Goal: Task Accomplishment & Management: Manage account settings

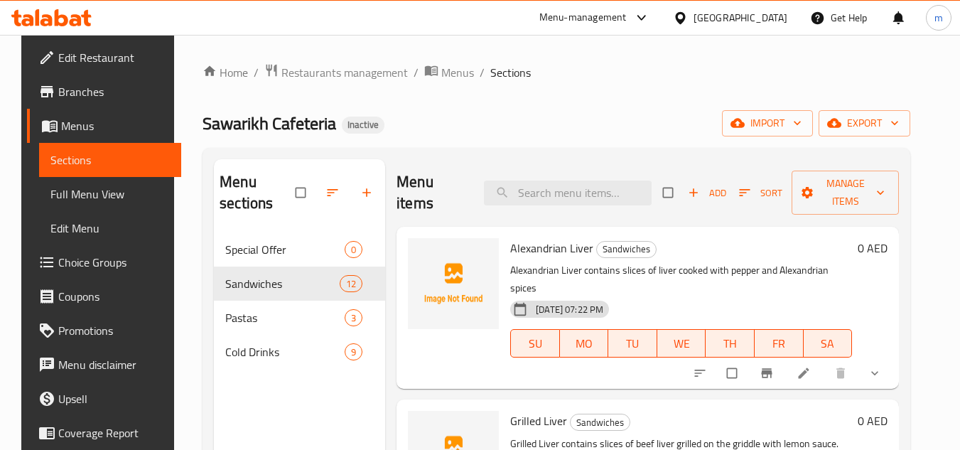
click at [673, 72] on ol "Home / Restaurants management / Menus / Sections" at bounding box center [557, 72] width 708 height 18
click at [75, 93] on span "Branches" at bounding box center [114, 91] width 112 height 17
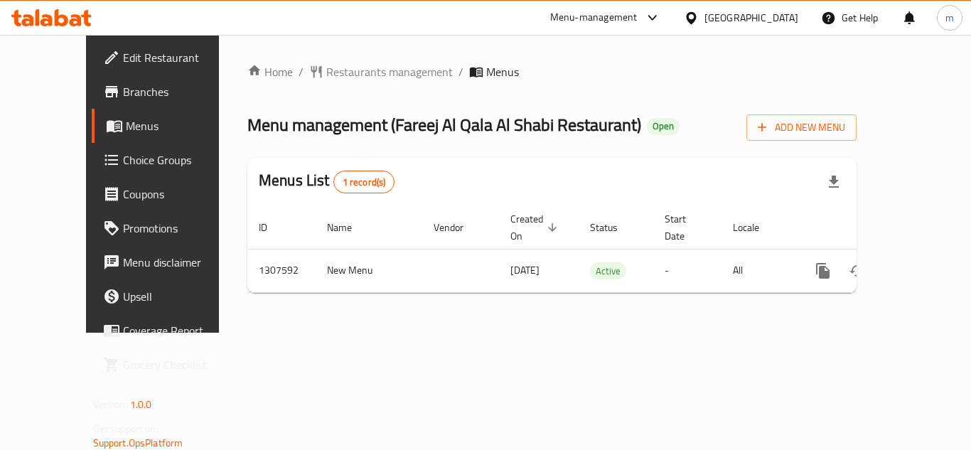
click at [123, 160] on span "Choice Groups" at bounding box center [180, 159] width 114 height 17
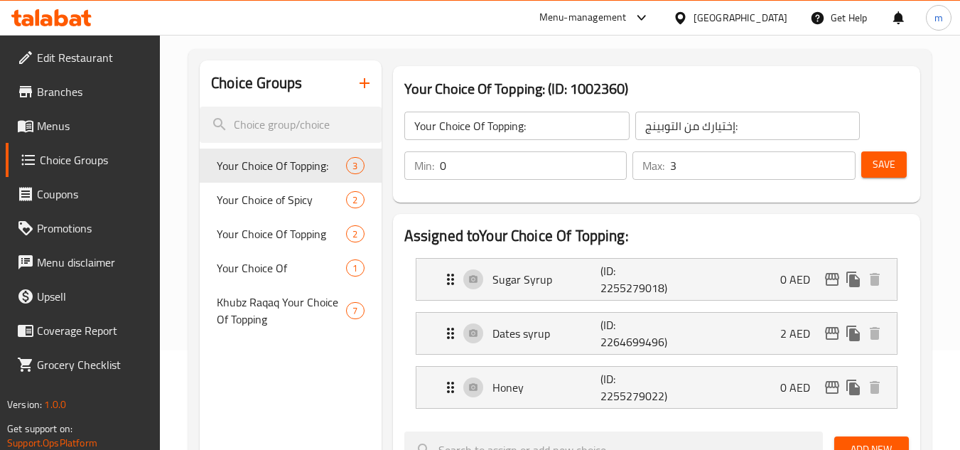
scroll to position [142, 0]
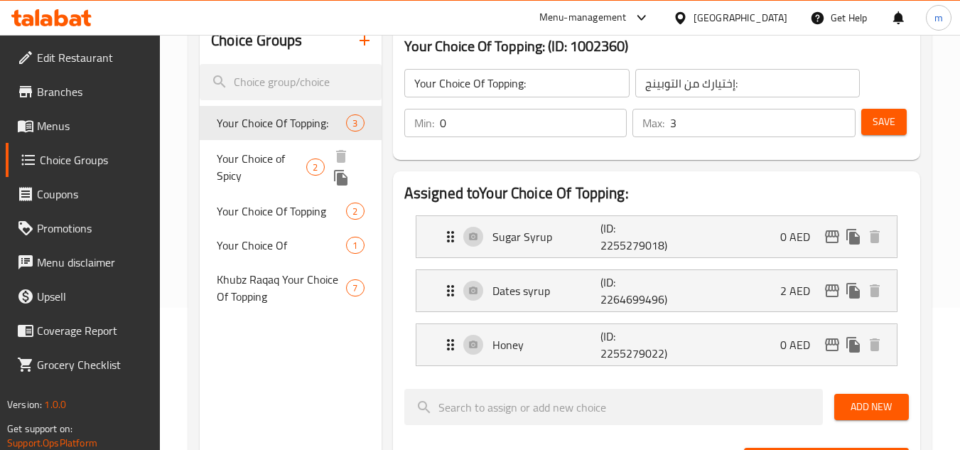
click at [267, 155] on span "Your Choice of Spicy" at bounding box center [262, 167] width 90 height 34
type input "Your Choice of Spicy"
type input "اختيارك من حار"
type input "1"
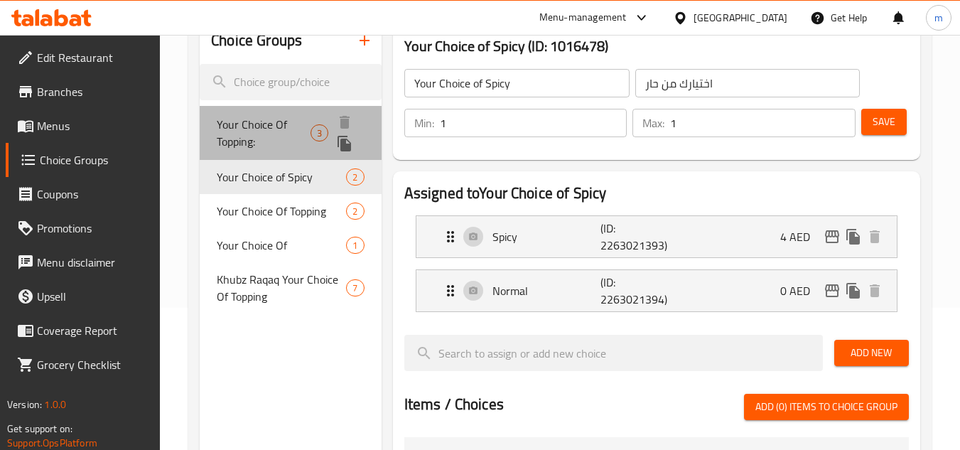
click at [277, 129] on span "Your Choice Of Topping:" at bounding box center [264, 133] width 94 height 34
type input "Your Choice Of Topping:"
type input "إختيارك من التوبينج:"
type input "0"
type input "3"
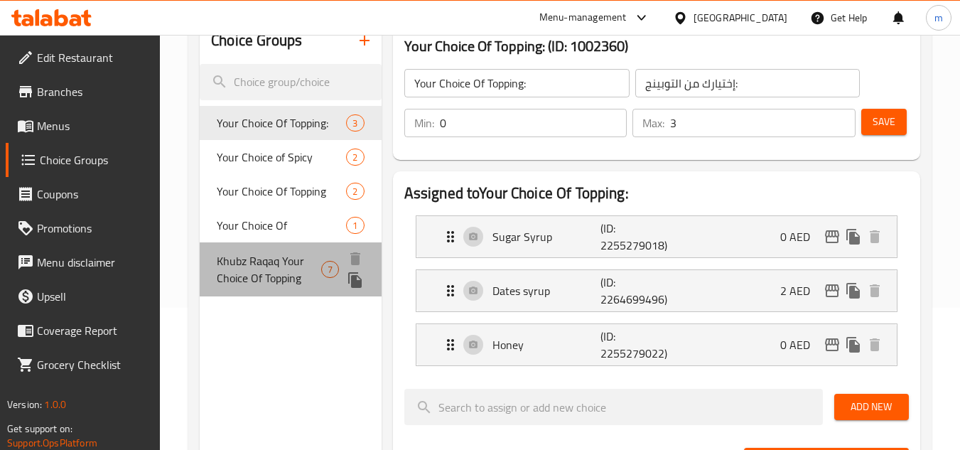
click at [252, 266] on span "Khubz Raqaq Your Choice Of Topping" at bounding box center [269, 269] width 105 height 34
type input "Khubz Raqaq Your Choice Of Topping"
type input "خبز رقاق حسب اختيارك من الإضافات"
type input "7"
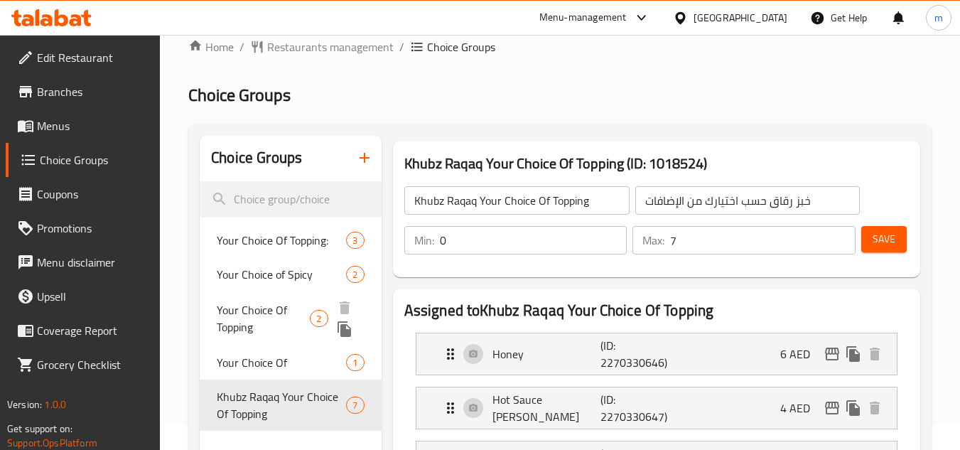
scroll to position [0, 0]
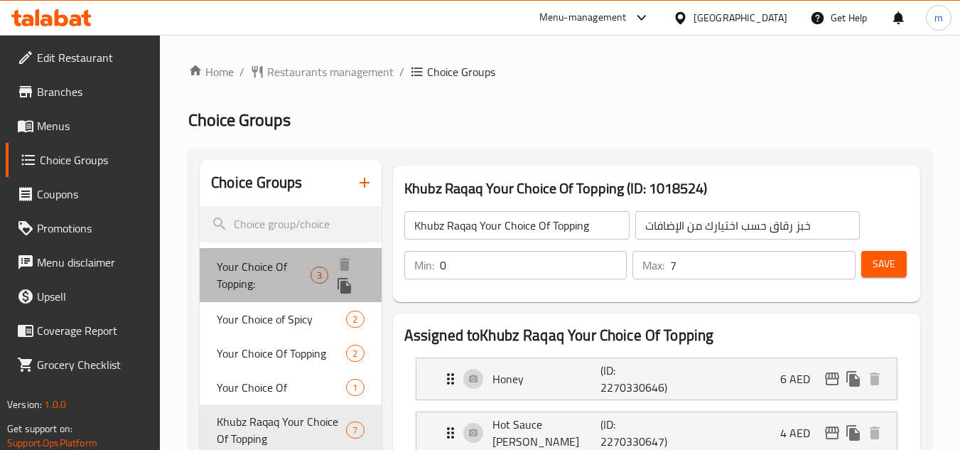
click at [245, 272] on span "Your Choice Of Topping:" at bounding box center [264, 275] width 94 height 34
type input "Your Choice Of Topping:"
type input "إختيارك من التوبينج:"
type input "3"
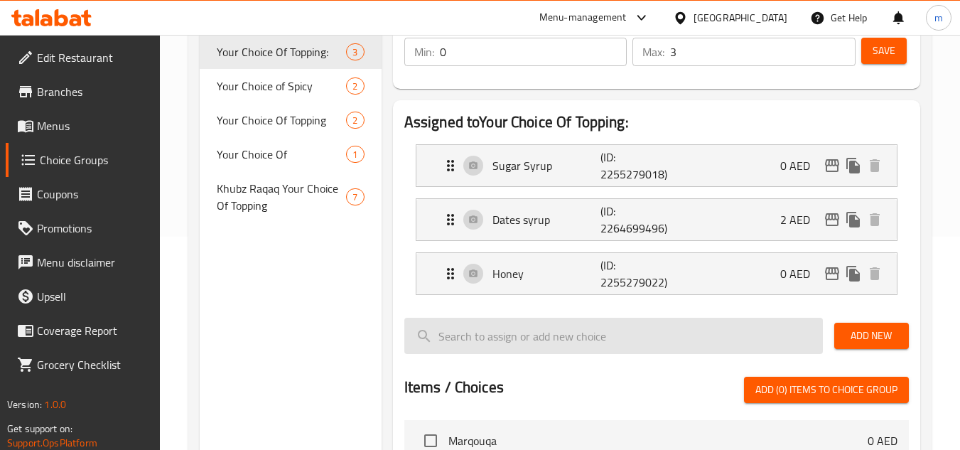
scroll to position [142, 0]
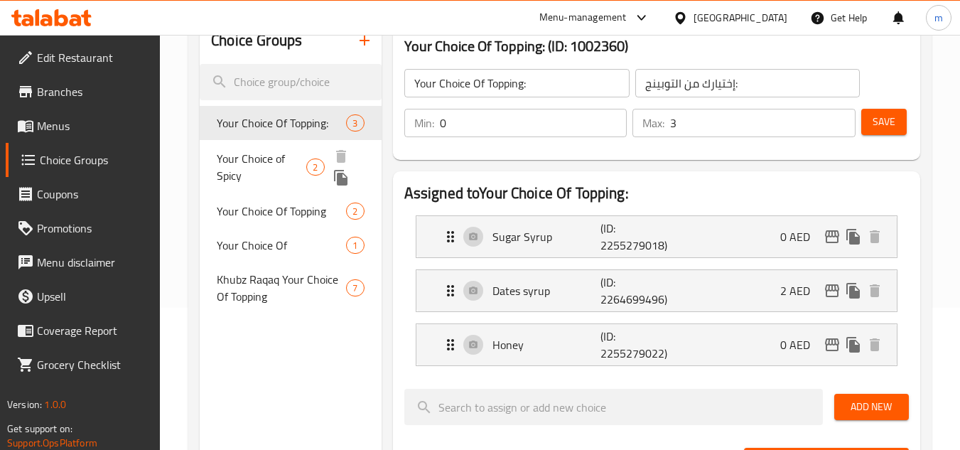
click at [262, 168] on span "Your Choice of Spicy" at bounding box center [262, 167] width 90 height 34
type input "Your Choice of Spicy"
type input "اختيارك من حار"
type input "1"
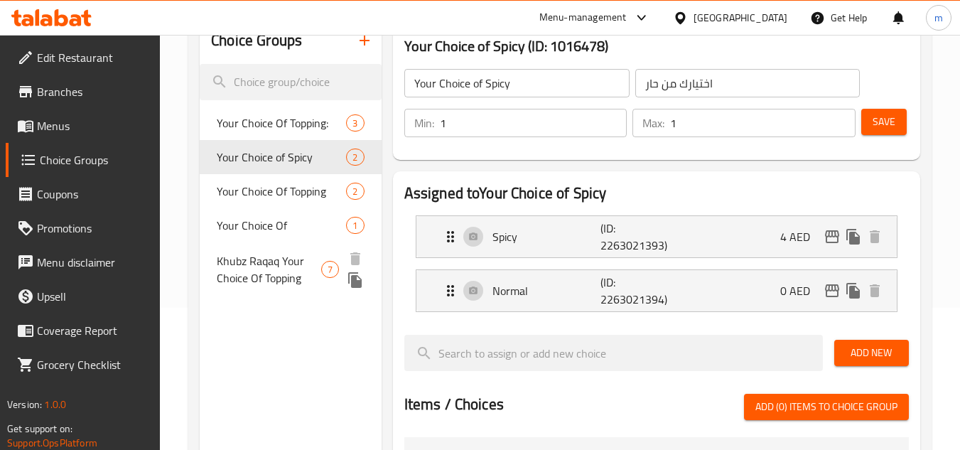
scroll to position [71, 0]
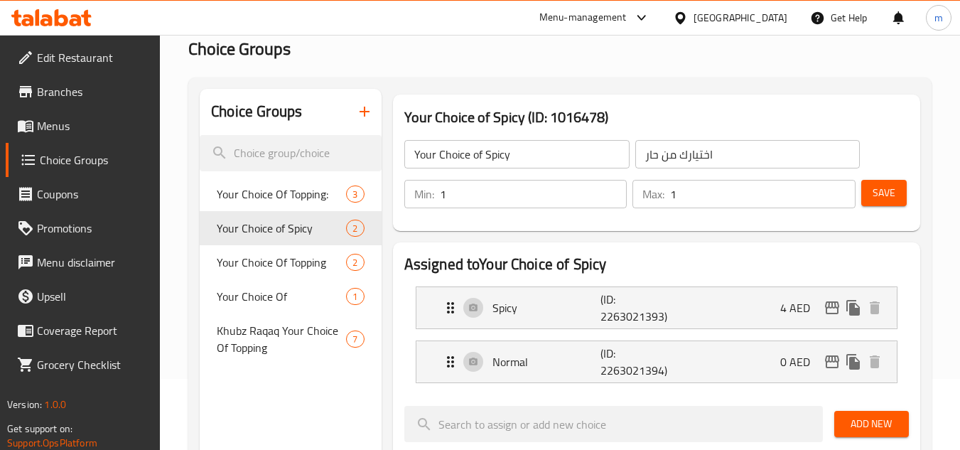
click at [44, 215] on link "Promotions" at bounding box center [83, 228] width 155 height 34
